Goal: Task Accomplishment & Management: Manage account settings

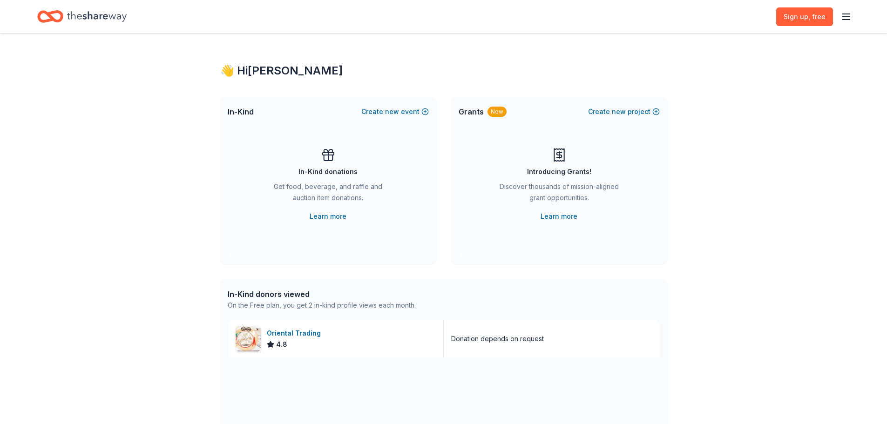
click at [842, 7] on div "Sign up , free" at bounding box center [813, 17] width 75 height 22
click at [847, 13] on icon "button" at bounding box center [845, 16] width 11 height 11
click at [728, 92] on button "Log in" at bounding box center [730, 90] width 21 height 11
click at [843, 15] on icon "button" at bounding box center [845, 16] width 11 height 11
